Goal: Task Accomplishment & Management: Use online tool/utility

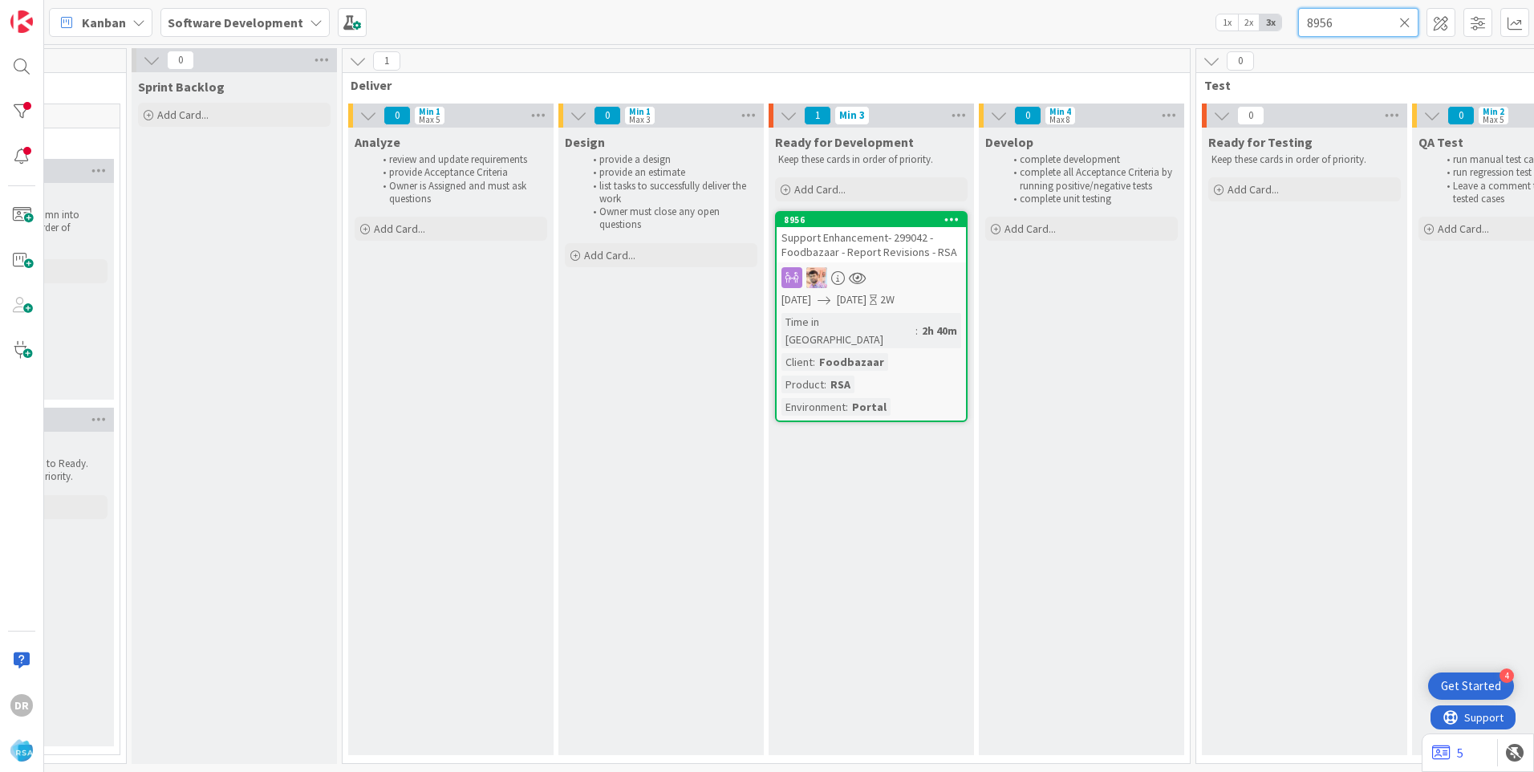
click at [1318, 30] on input "8956" at bounding box center [1359, 22] width 120 height 29
click at [1408, 26] on icon at bounding box center [1405, 22] width 11 height 14
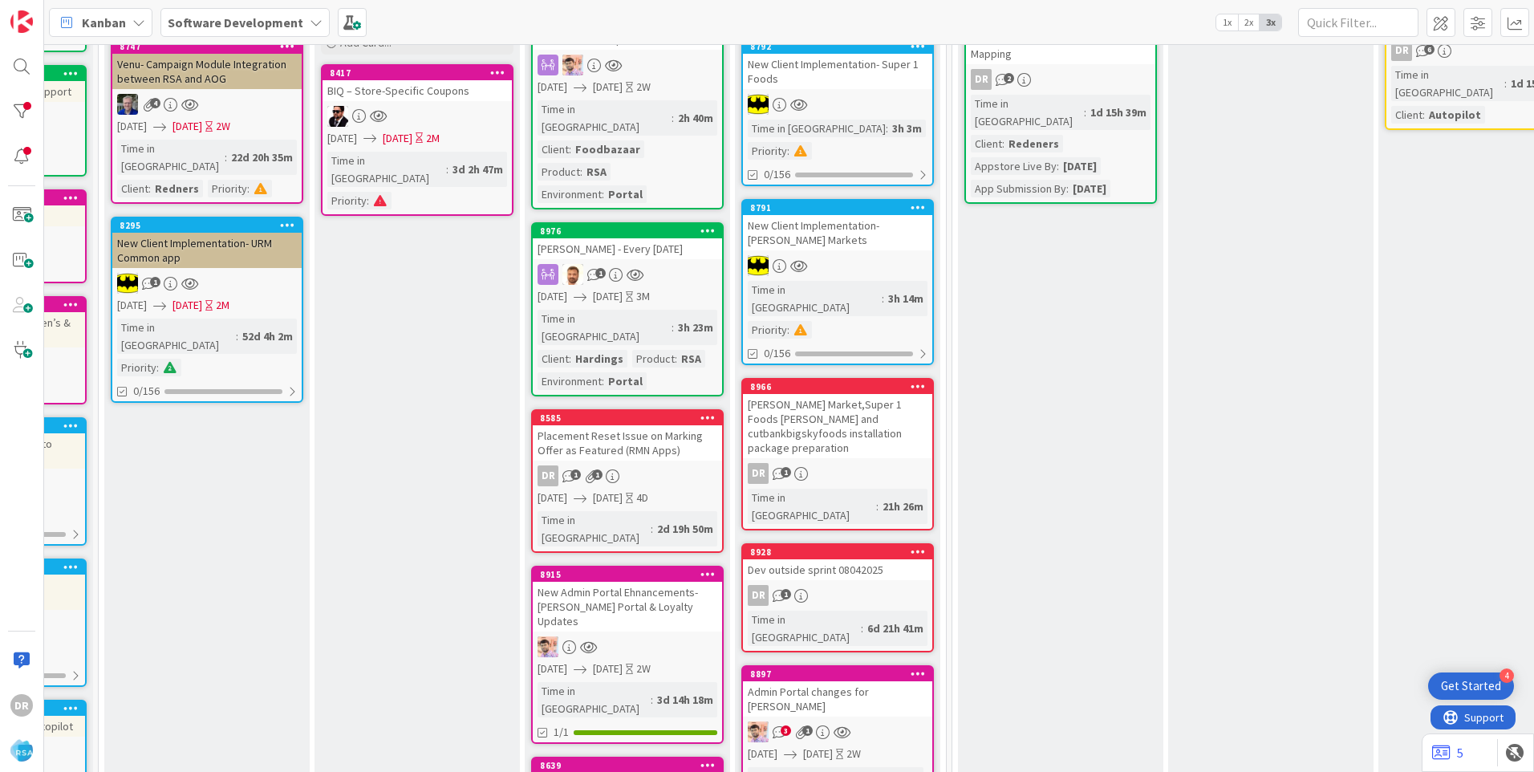
scroll to position [241, 1673]
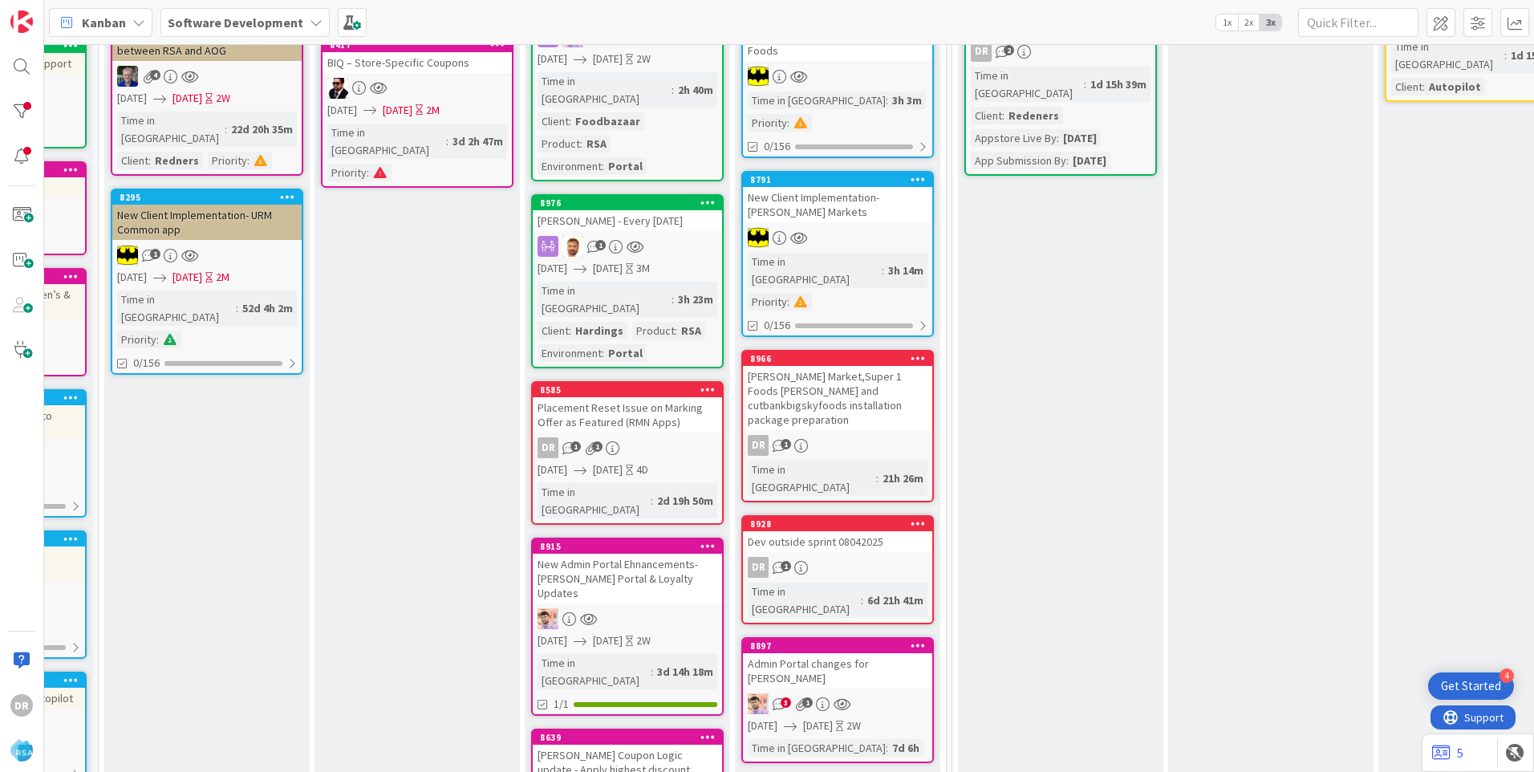
click at [814, 531] on div "Dev outside sprint 08042025" at bounding box center [837, 541] width 189 height 21
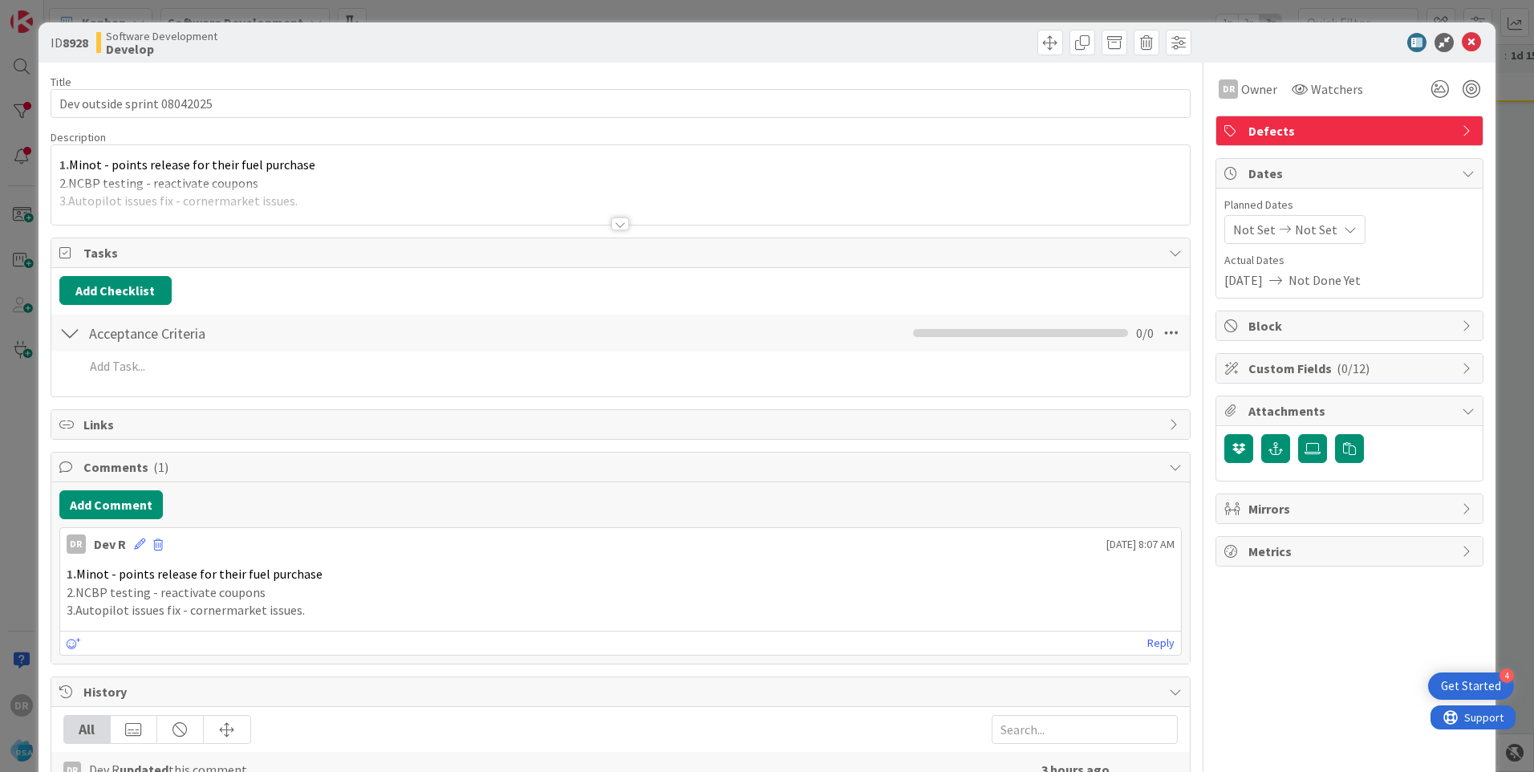
click at [363, 191] on div at bounding box center [620, 204] width 1139 height 41
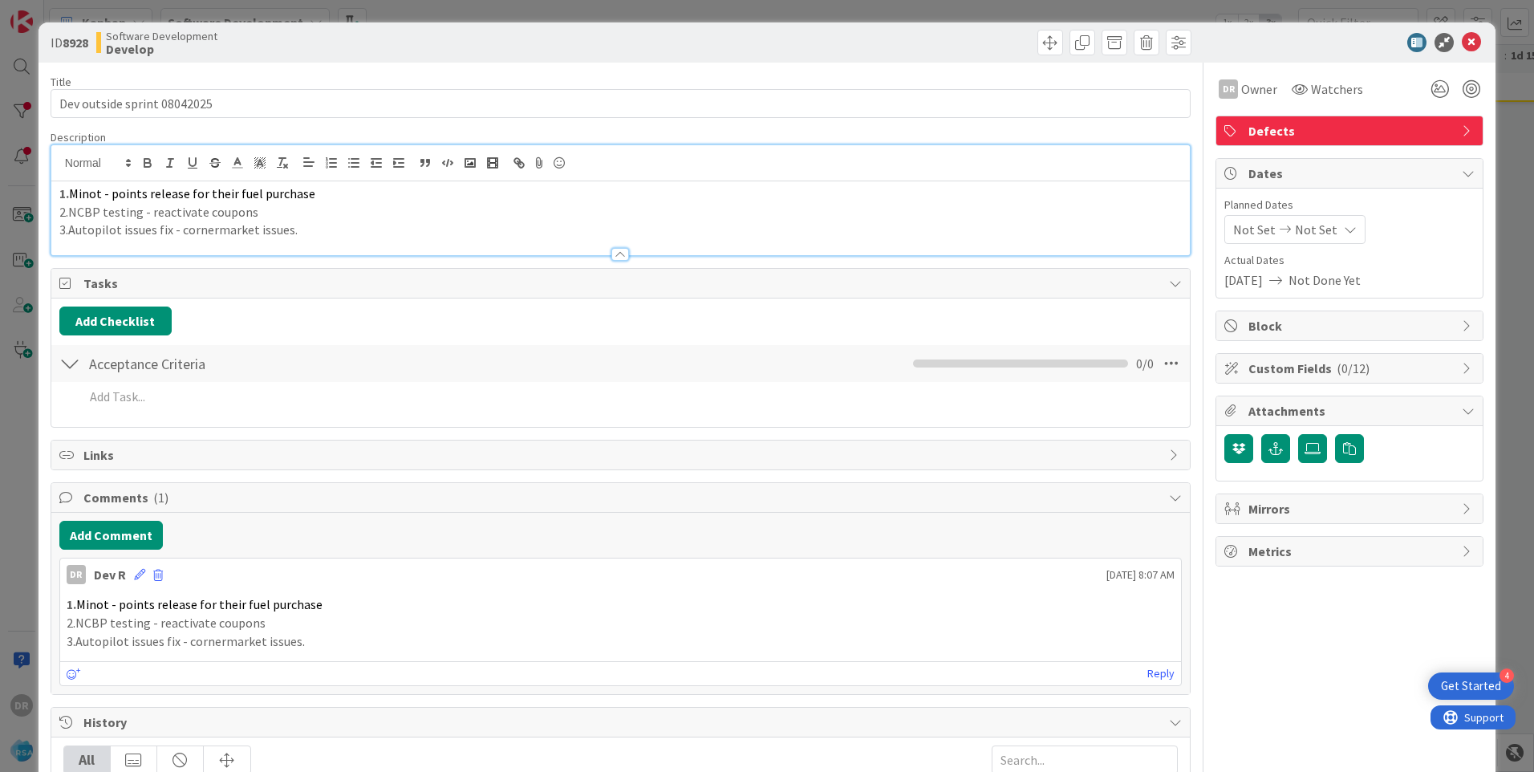
click at [331, 224] on p "3.Autopilot issues fix - cornermarket issues." at bounding box center [620, 230] width 1123 height 18
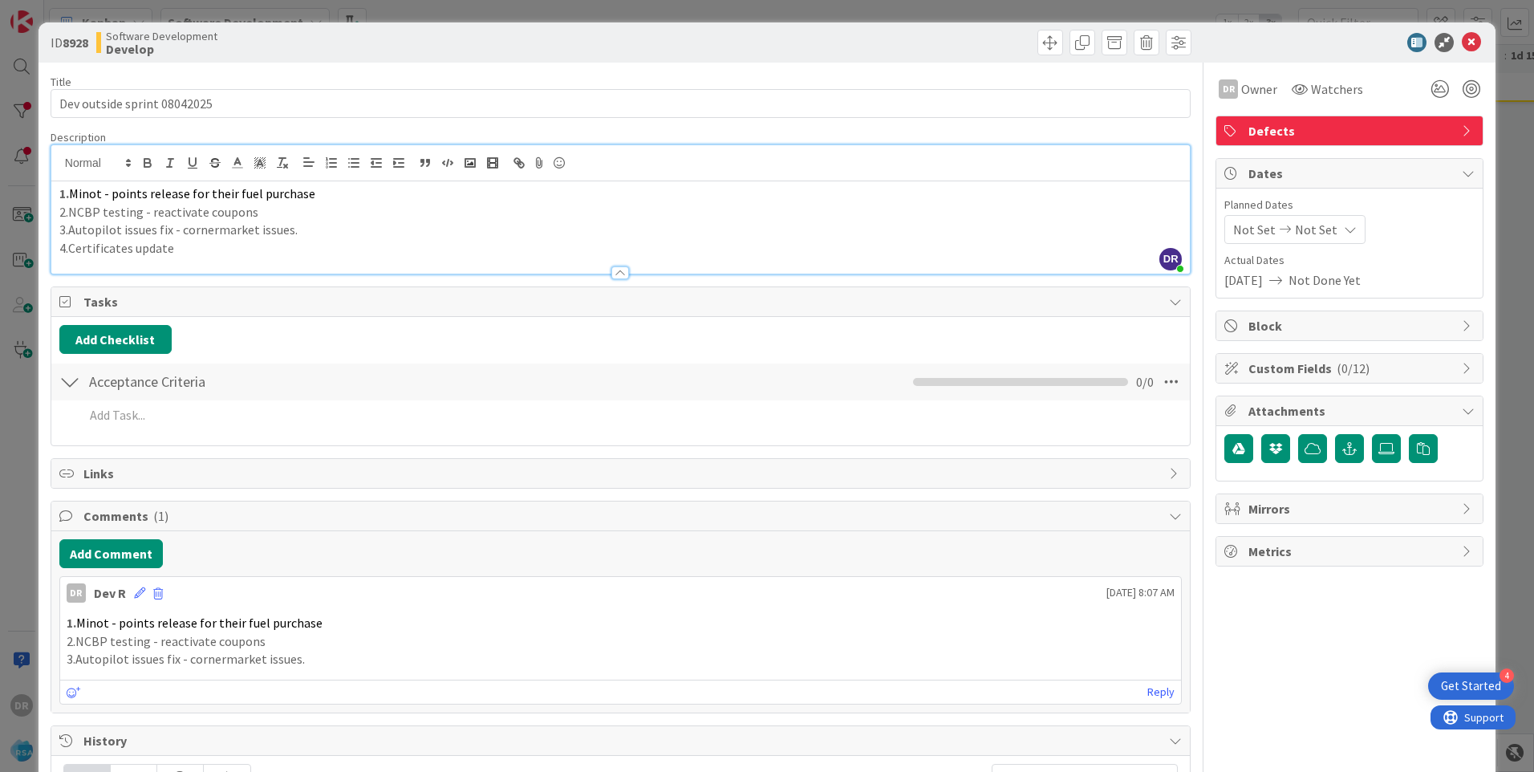
copy div "1. Minot - points release for their fuel purchase 2.NCBP testing - reactivate c…"
click at [140, 592] on icon at bounding box center [139, 592] width 11 height 11
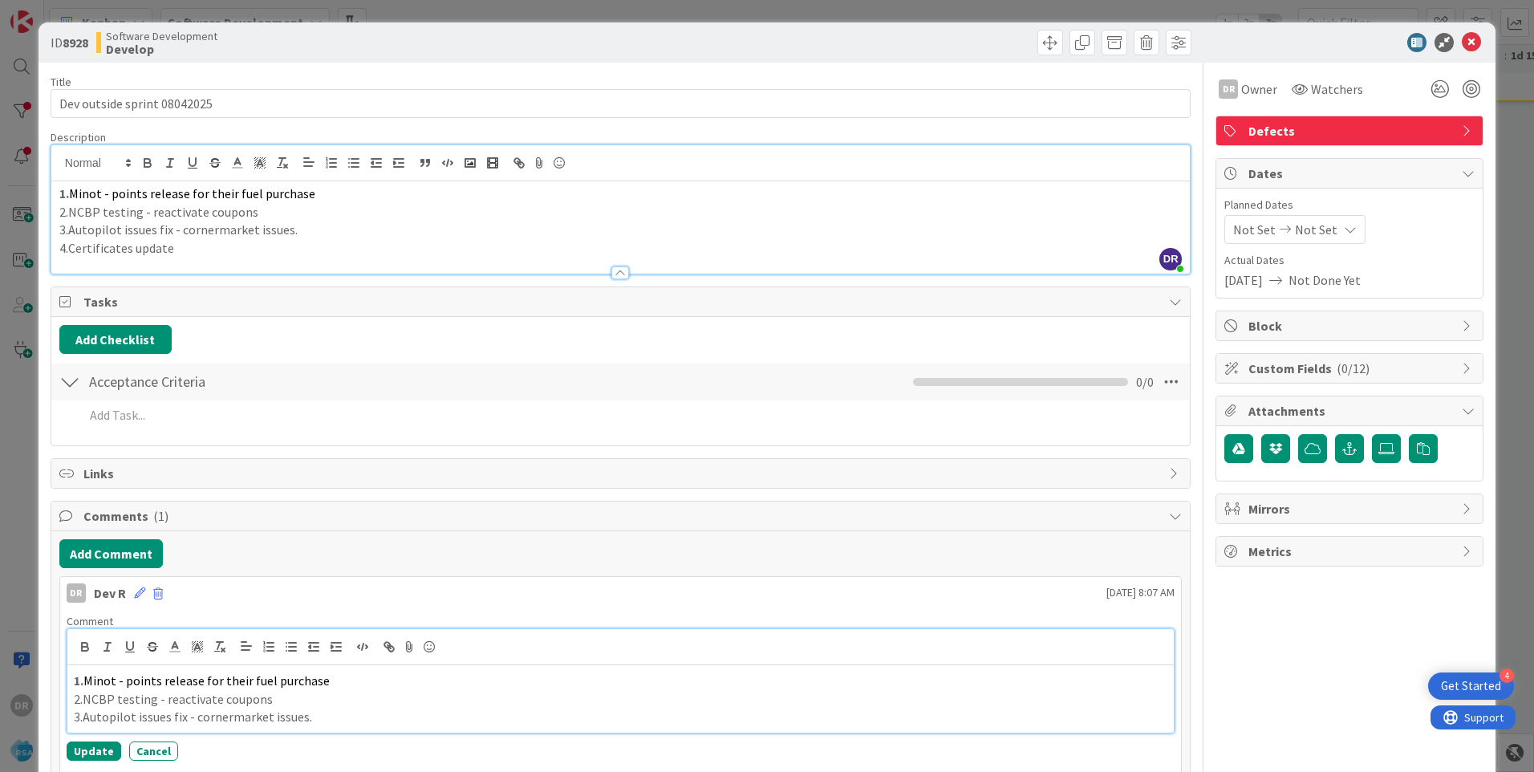
click at [315, 718] on p "3.Autopilot issues fix - cornermarket issues." at bounding box center [621, 717] width 1094 height 18
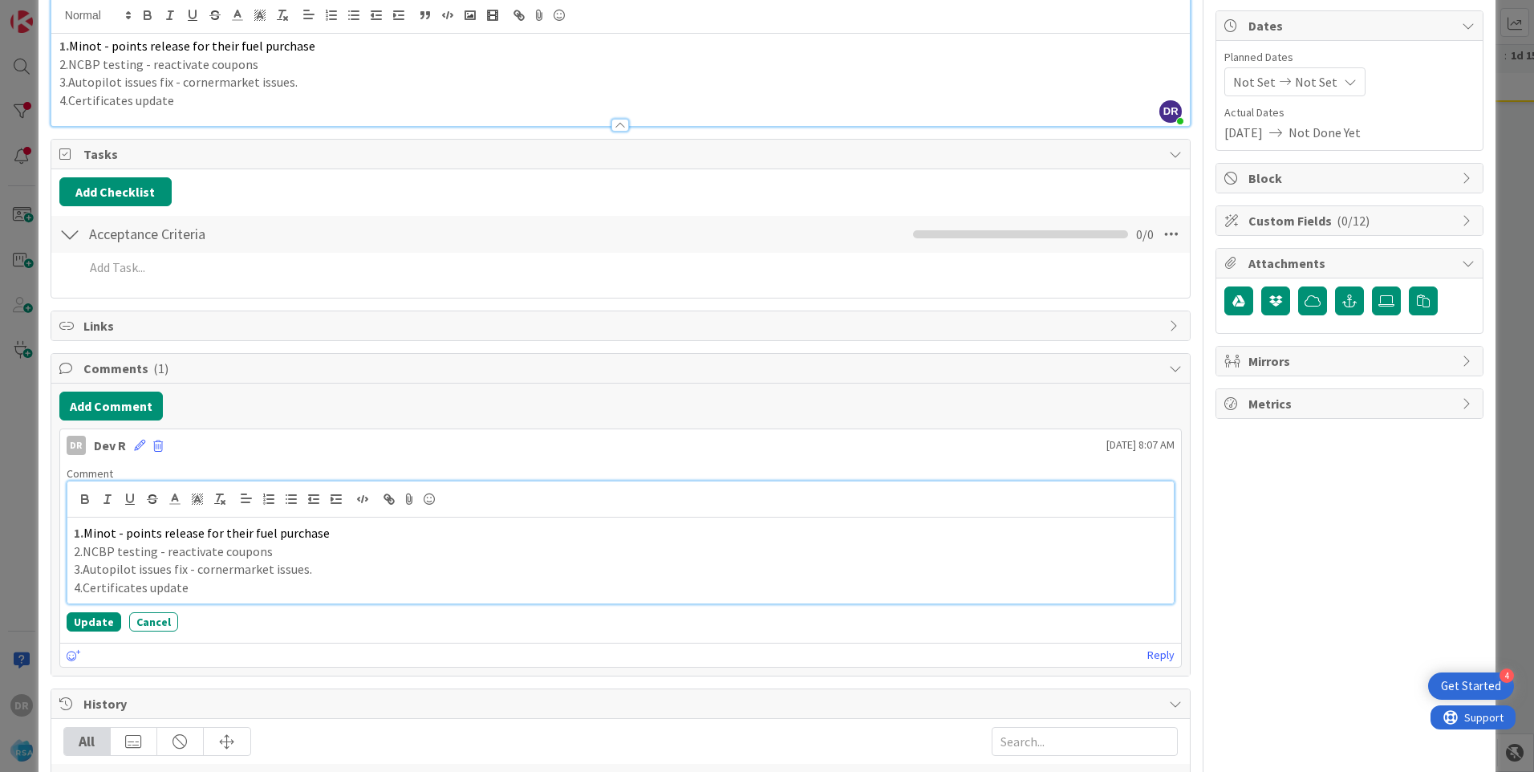
scroll to position [161, 0]
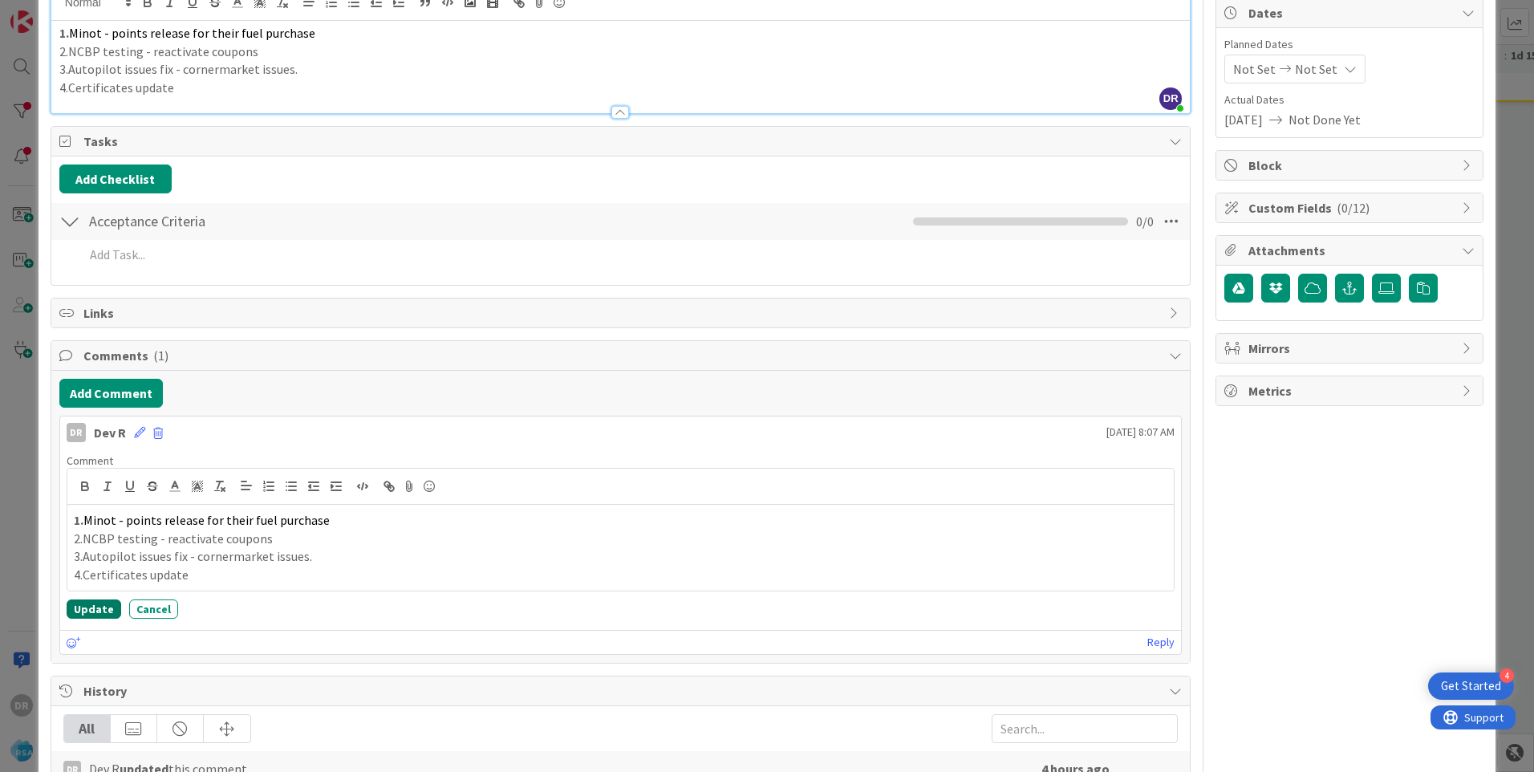
click at [91, 616] on button "Update" at bounding box center [94, 609] width 55 height 19
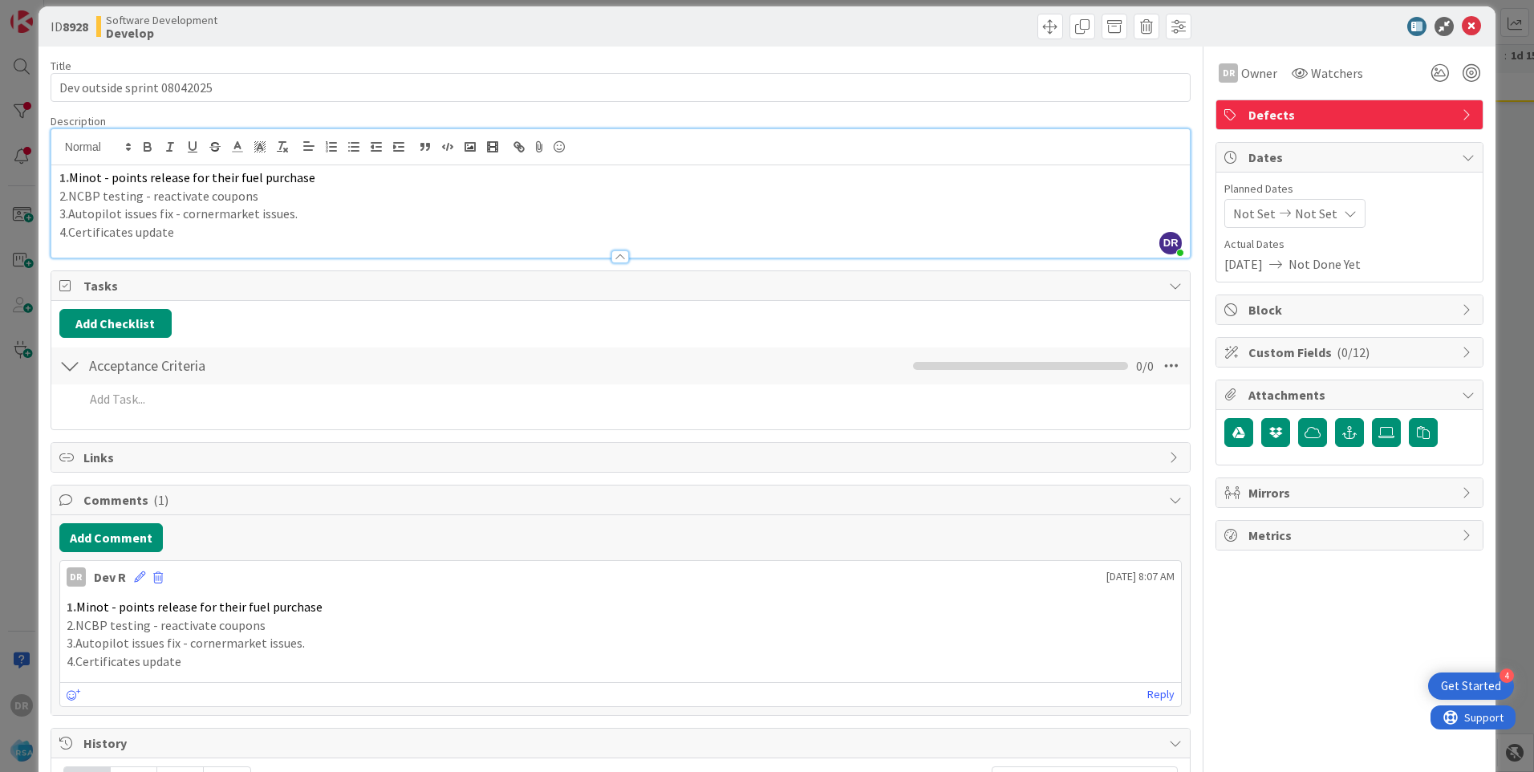
scroll to position [0, 0]
